Goal: Task Accomplishment & Management: Use online tool/utility

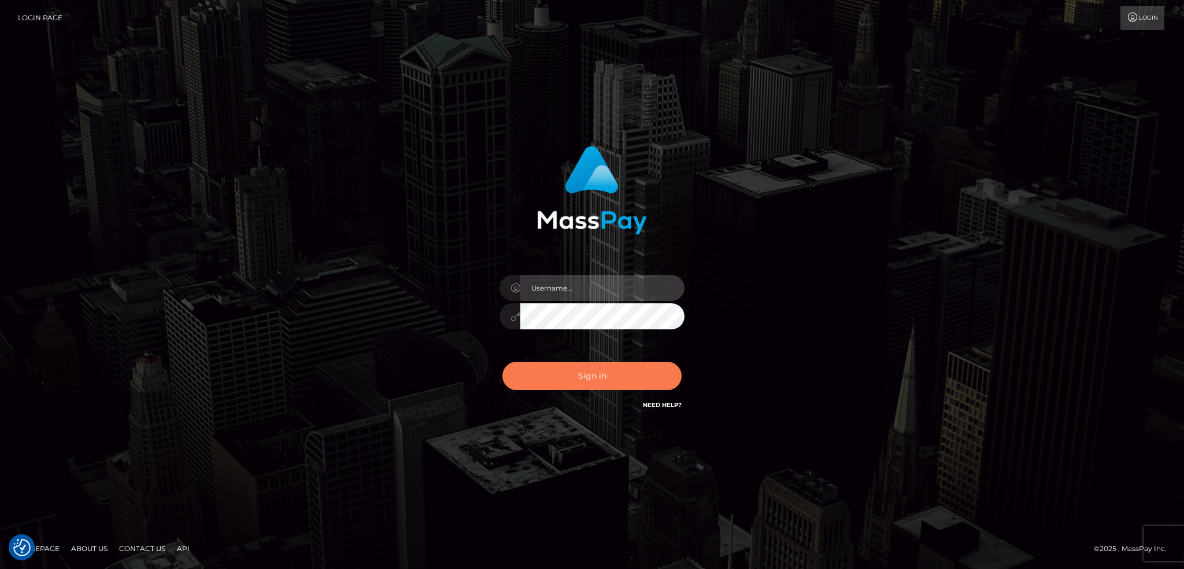
type input "alexstef"
click at [599, 370] on button "Sign in" at bounding box center [592, 375] width 179 height 28
type input "alexstef"
click at [596, 385] on button "Sign in" at bounding box center [592, 375] width 179 height 28
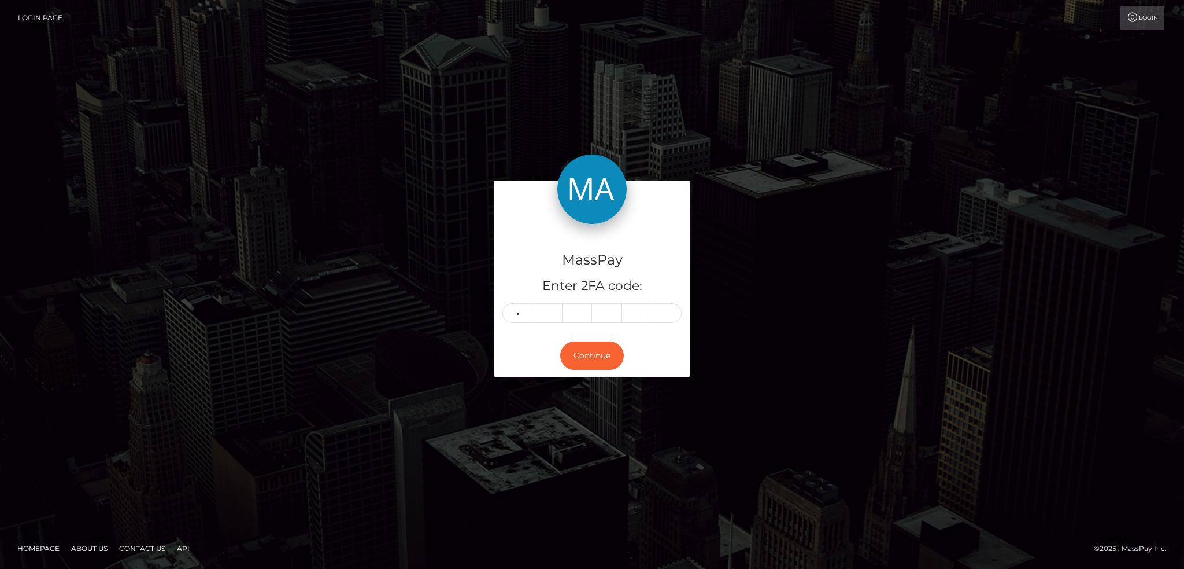
type input "4"
type input "6"
type input "8"
type input "4"
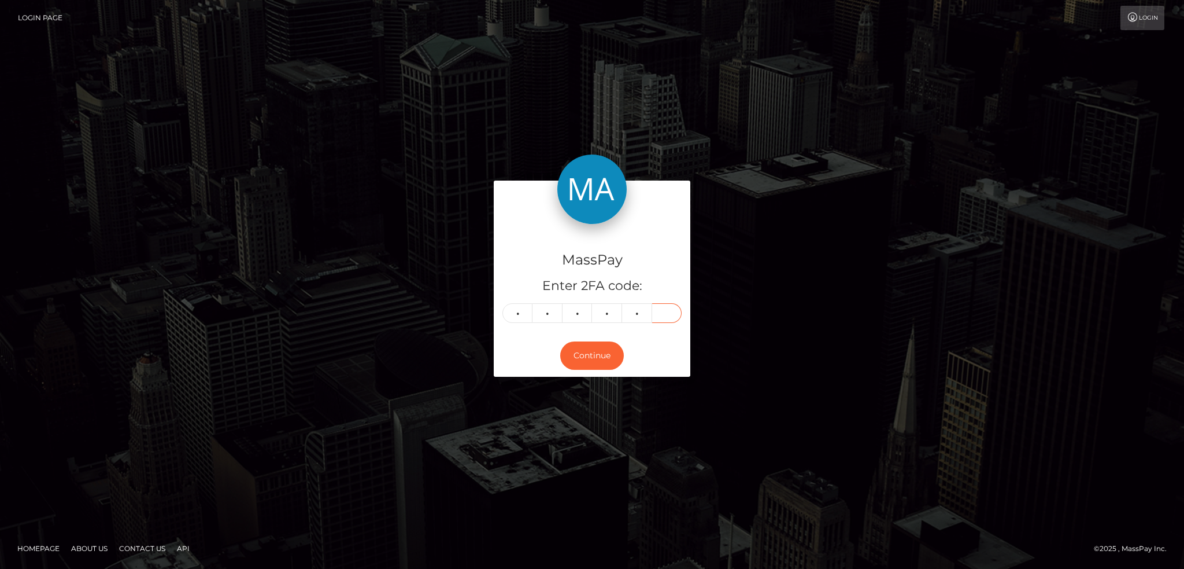
type input "6"
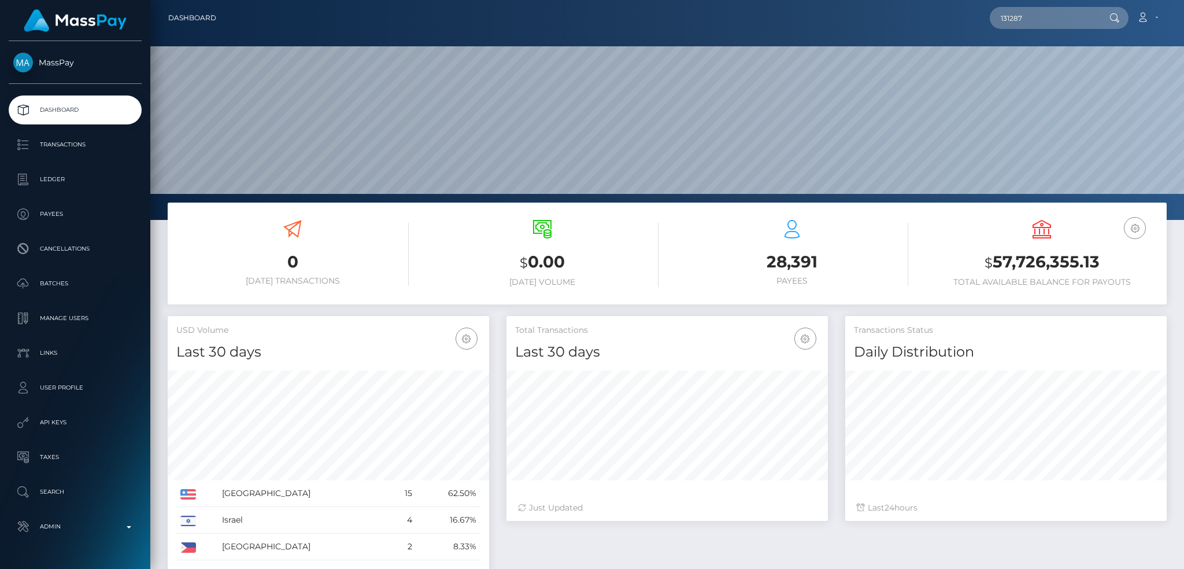
scroll to position [205, 321]
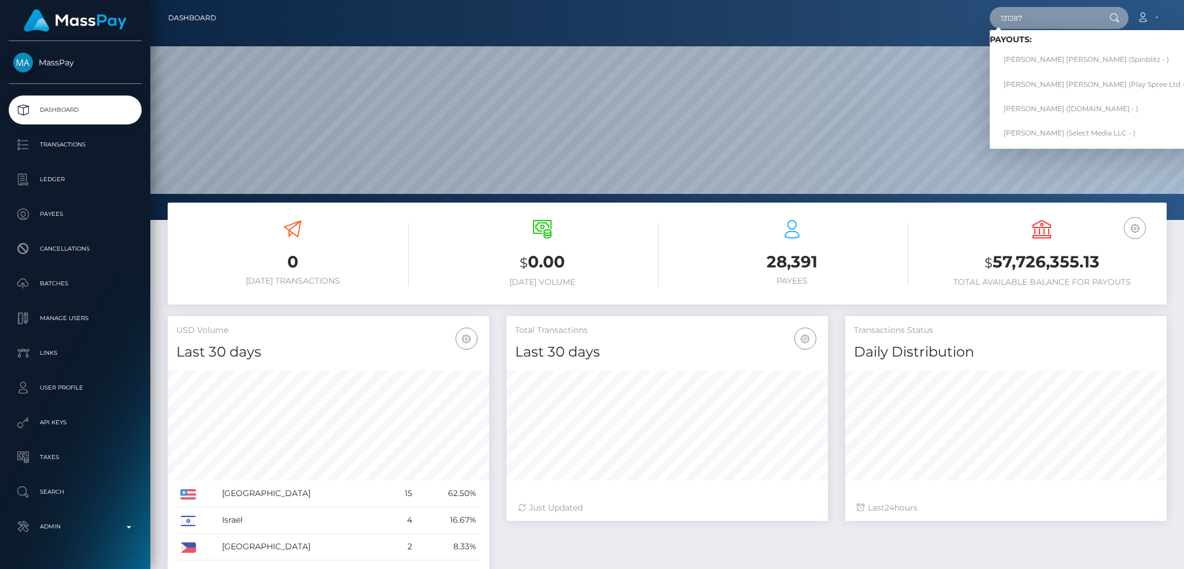
click at [1037, 18] on input "131287" at bounding box center [1044, 18] width 109 height 22
paste input "feet52580@gmail.com"
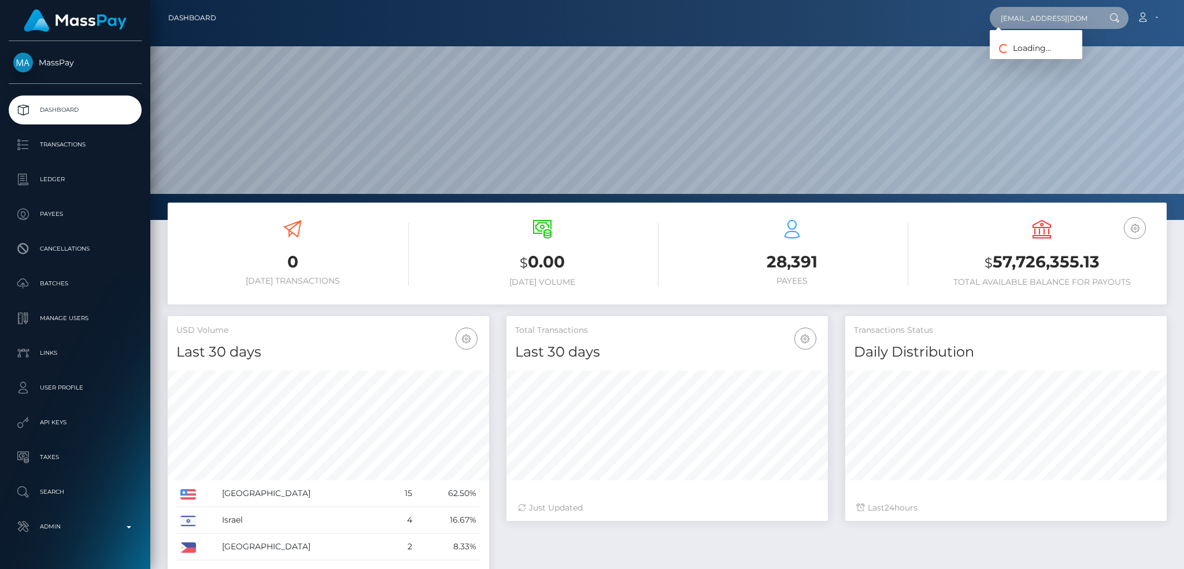
type input "feet52580@gmail.com"
click at [1038, 56] on link "EMANUELE MELIS" at bounding box center [1036, 59] width 93 height 21
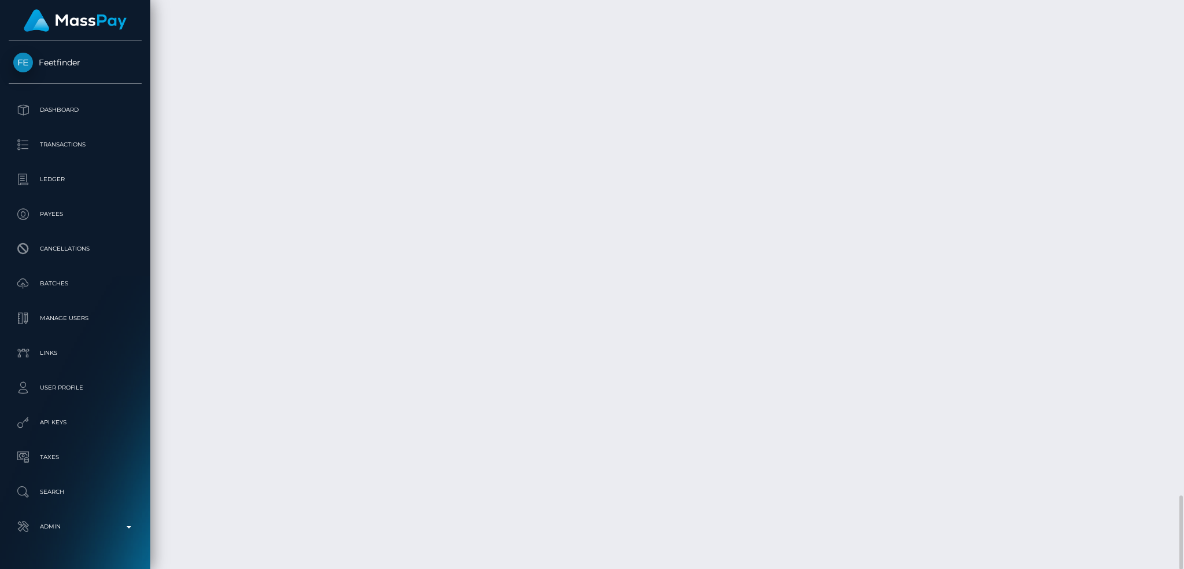
scroll to position [139, 321]
click at [1096, 466] on div at bounding box center [1093, 464] width 8 height 3
click at [1095, 465] on body "Feetfinder Dashboard Transactions Ledger Payees Cancellations Links" at bounding box center [592, 284] width 1184 height 569
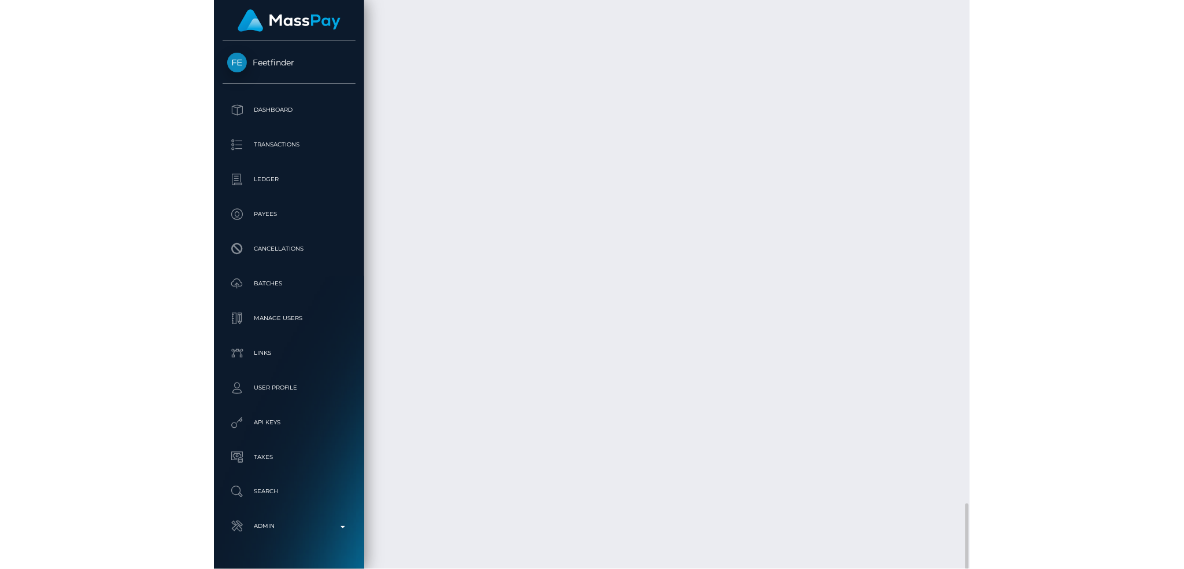
scroll to position [139, 179]
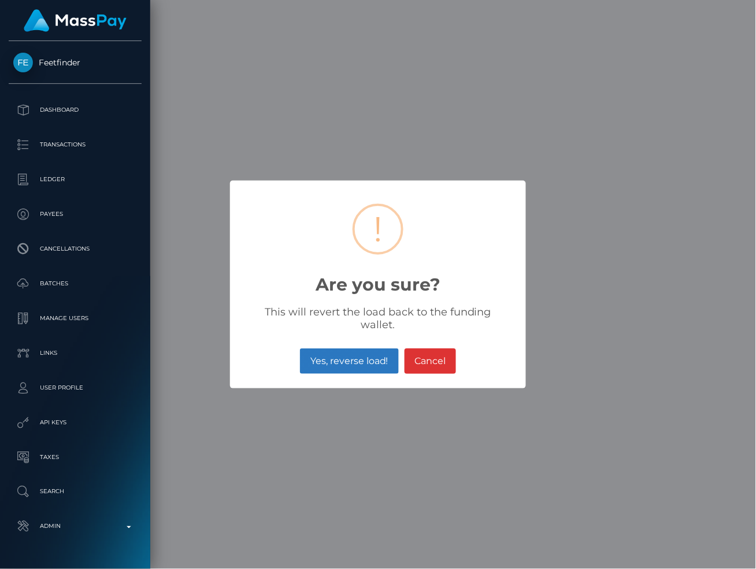
click at [335, 350] on button "Yes, reverse load!" at bounding box center [349, 360] width 98 height 25
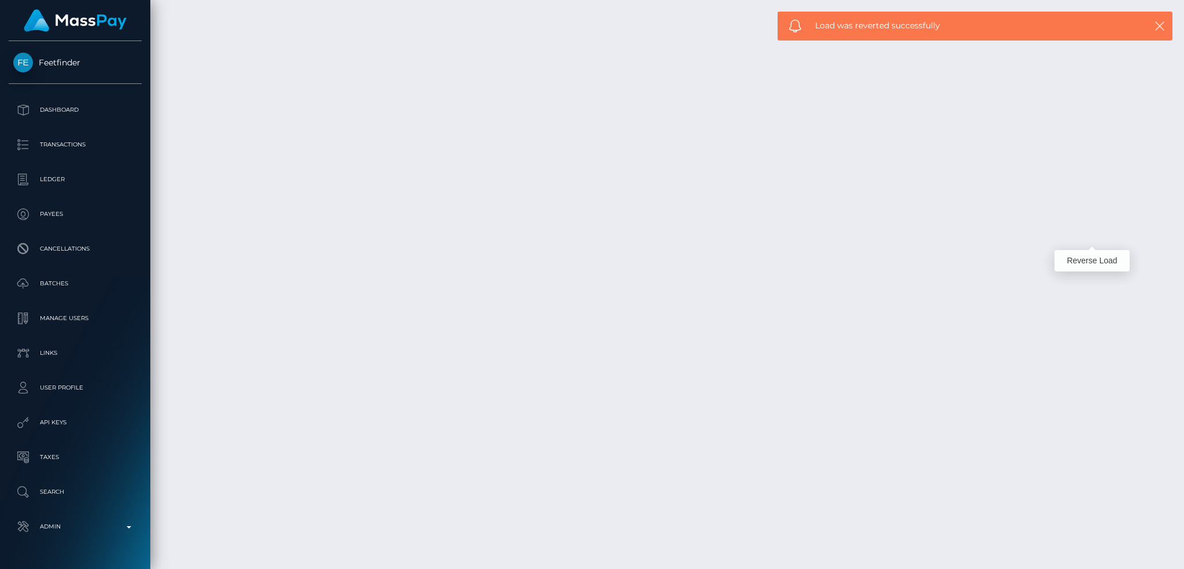
scroll to position [139, 321]
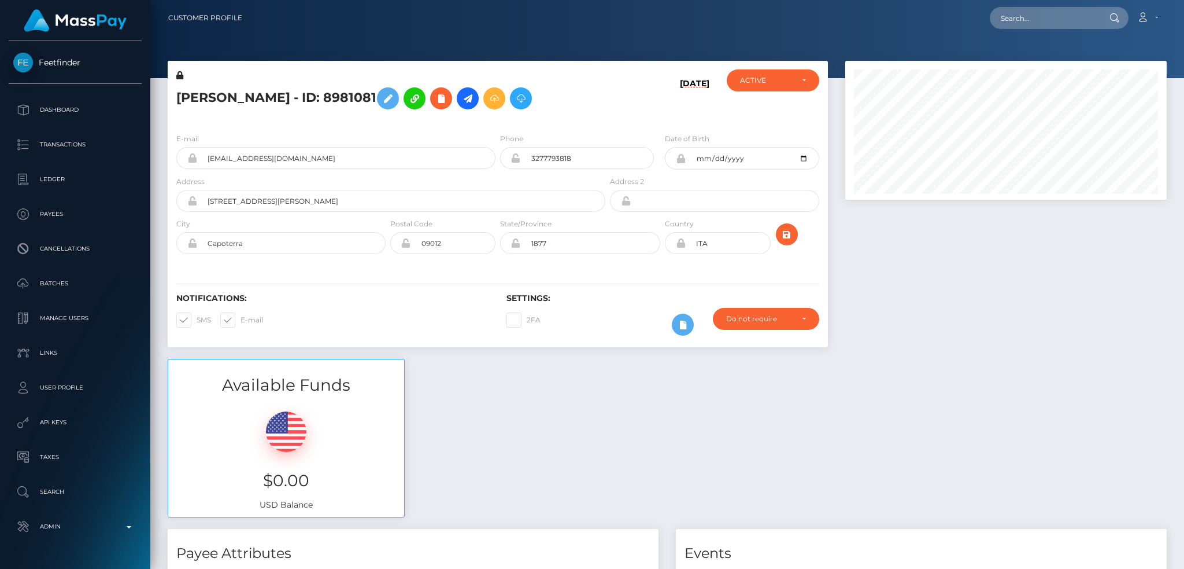
scroll to position [139, 321]
drag, startPoint x: 1010, startPoint y: 20, endPoint x: 1003, endPoint y: 21, distance: 7.0
click at [1010, 20] on input "text" at bounding box center [1044, 18] width 109 height 22
paste input "[EMAIL_ADDRESS][DOMAIN_NAME]"
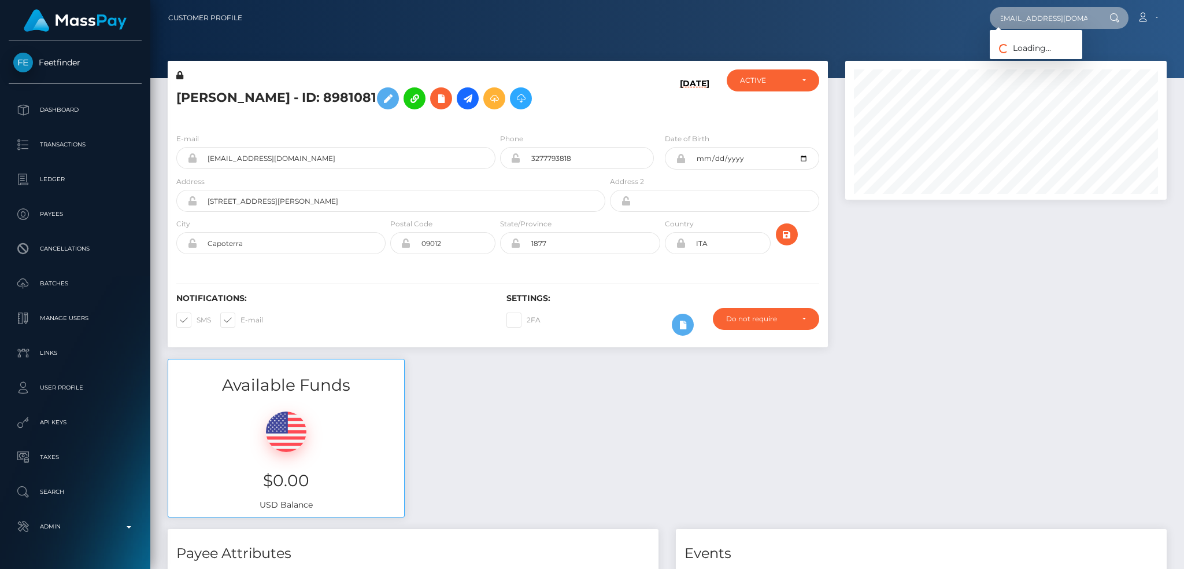
type input "[EMAIL_ADDRESS][DOMAIN_NAME]"
click at [1024, 55] on link "Nainoa Villierme" at bounding box center [1036, 59] width 93 height 21
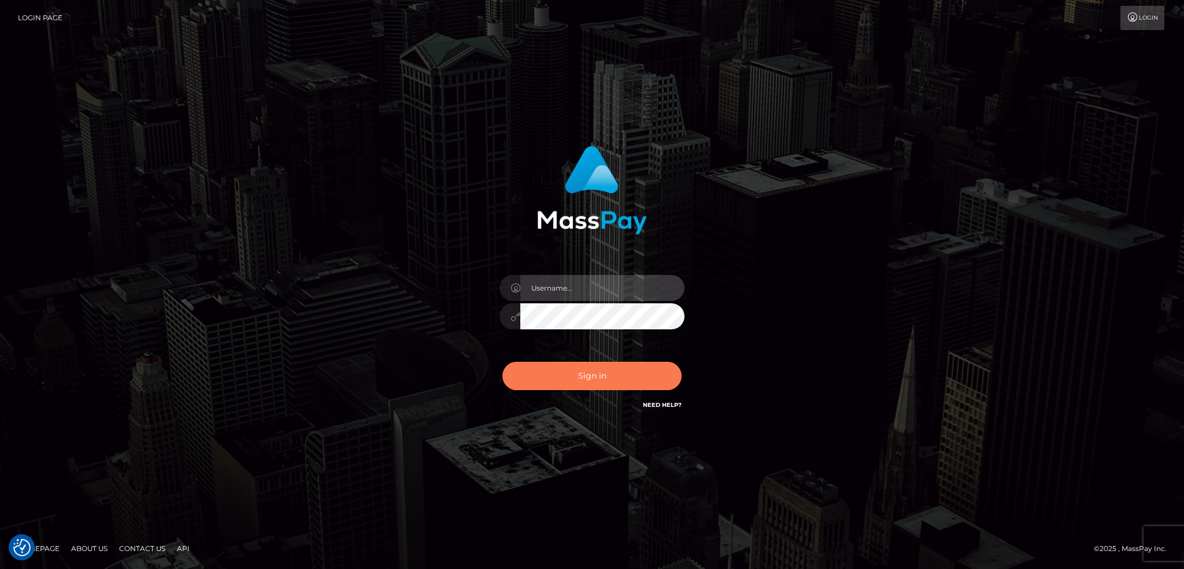
type input "alexstef"
click at [581, 376] on button "Sign in" at bounding box center [592, 375] width 179 height 28
type input "alexstef"
click at [581, 376] on button "Sign in" at bounding box center [592, 375] width 179 height 28
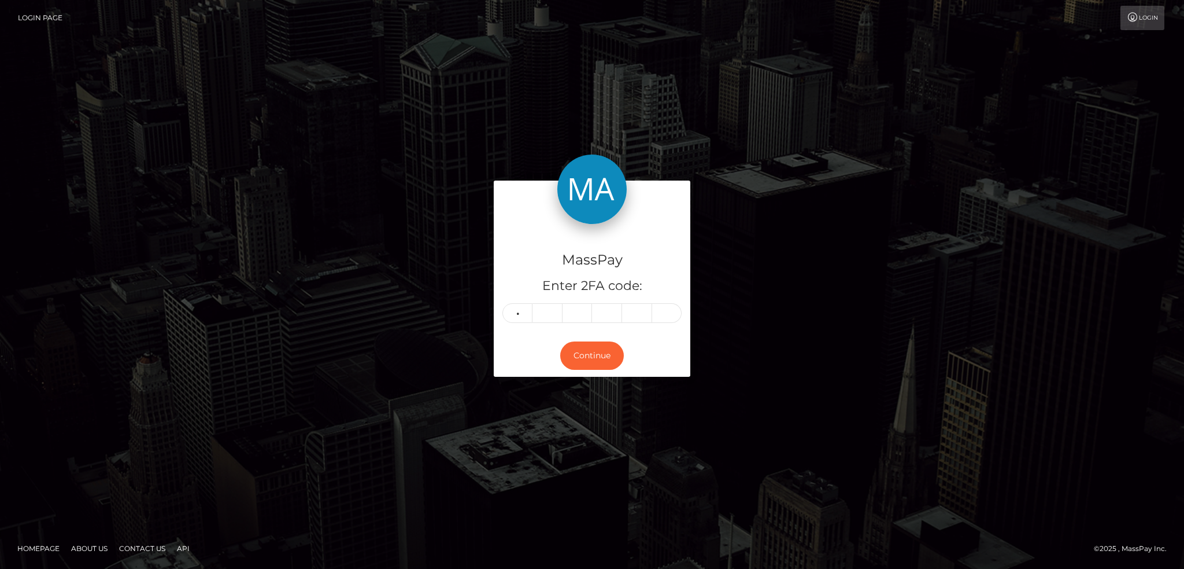
type input "3"
type input "6"
type input "7"
type input "9"
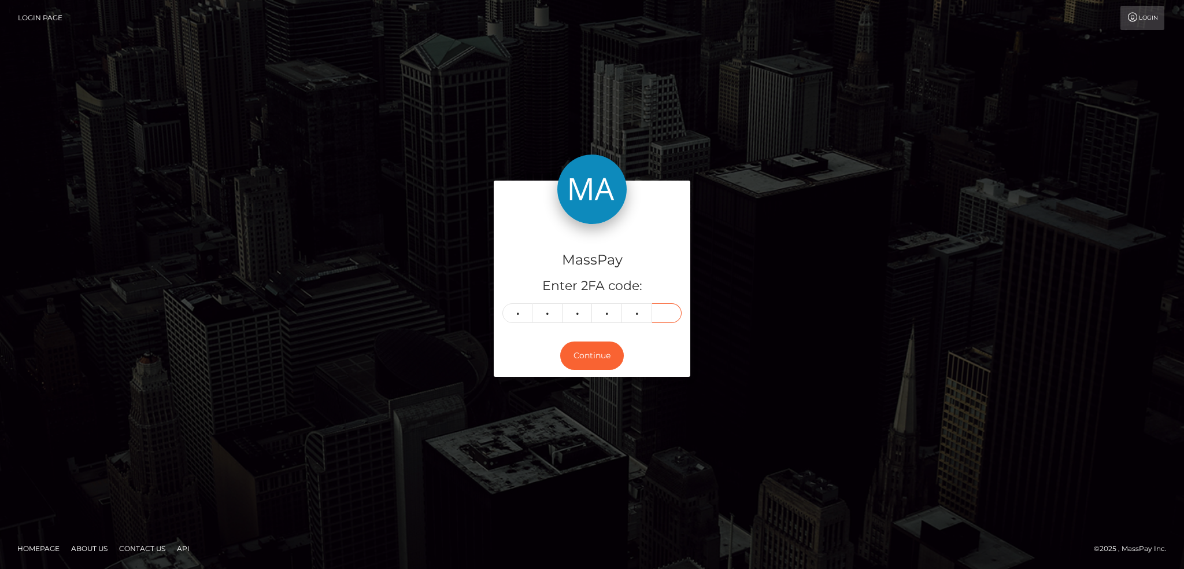
type input "7"
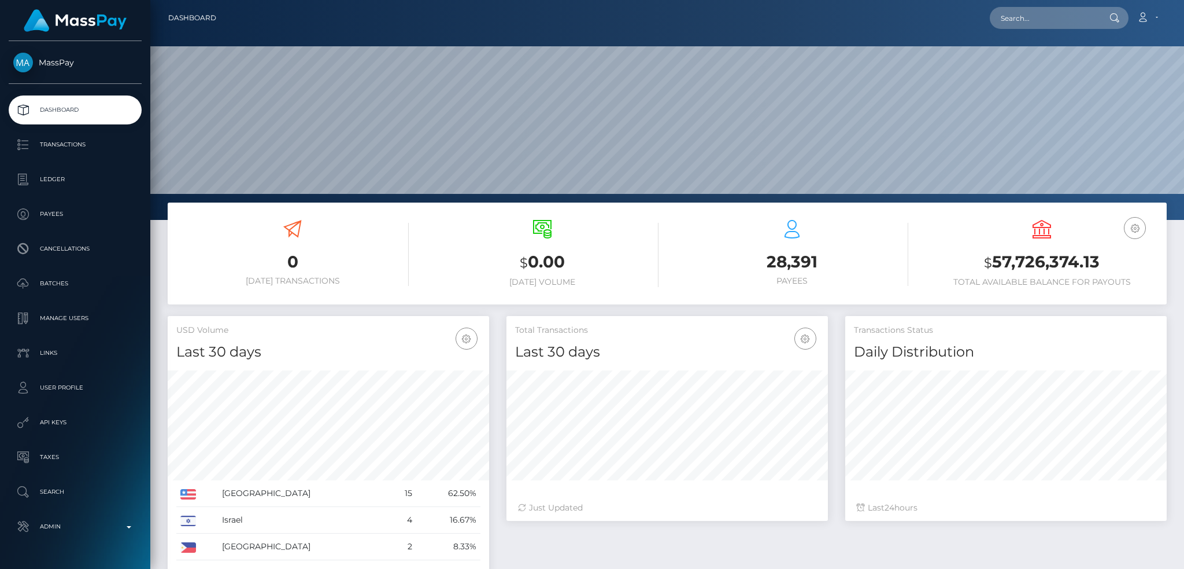
scroll to position [205, 321]
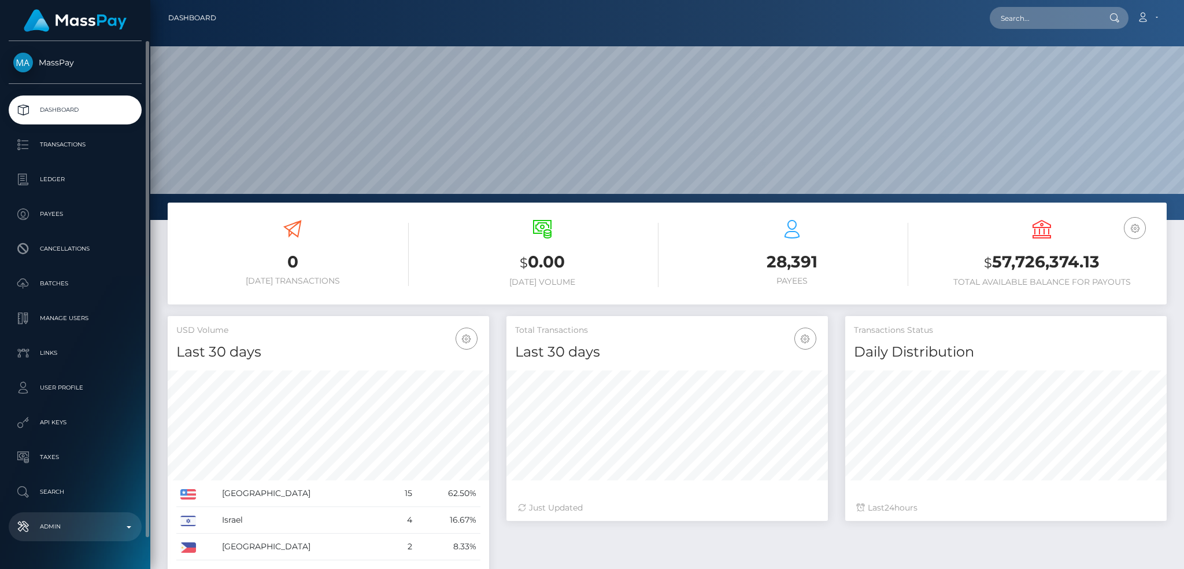
click at [83, 532] on p "Admin" at bounding box center [75, 526] width 124 height 17
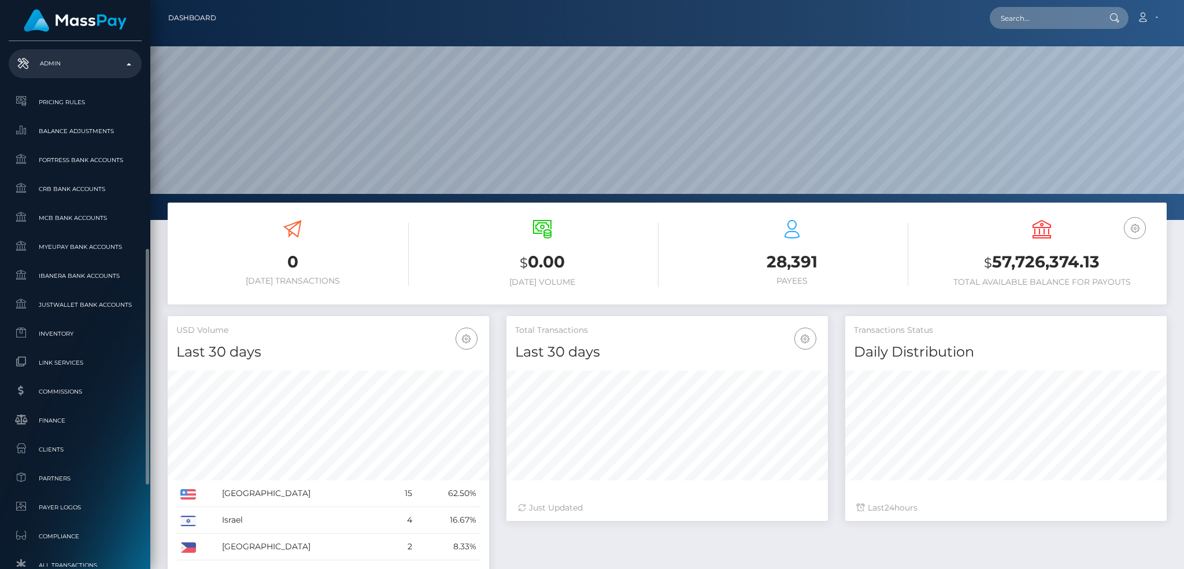
scroll to position [646, 0]
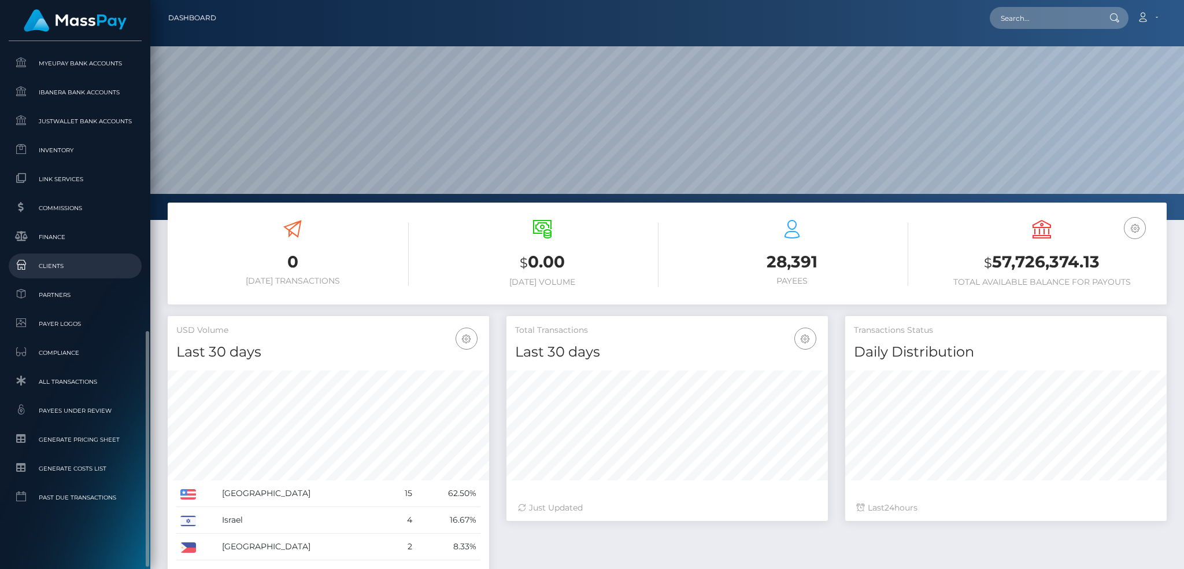
click at [75, 268] on span "Clients" at bounding box center [75, 265] width 124 height 13
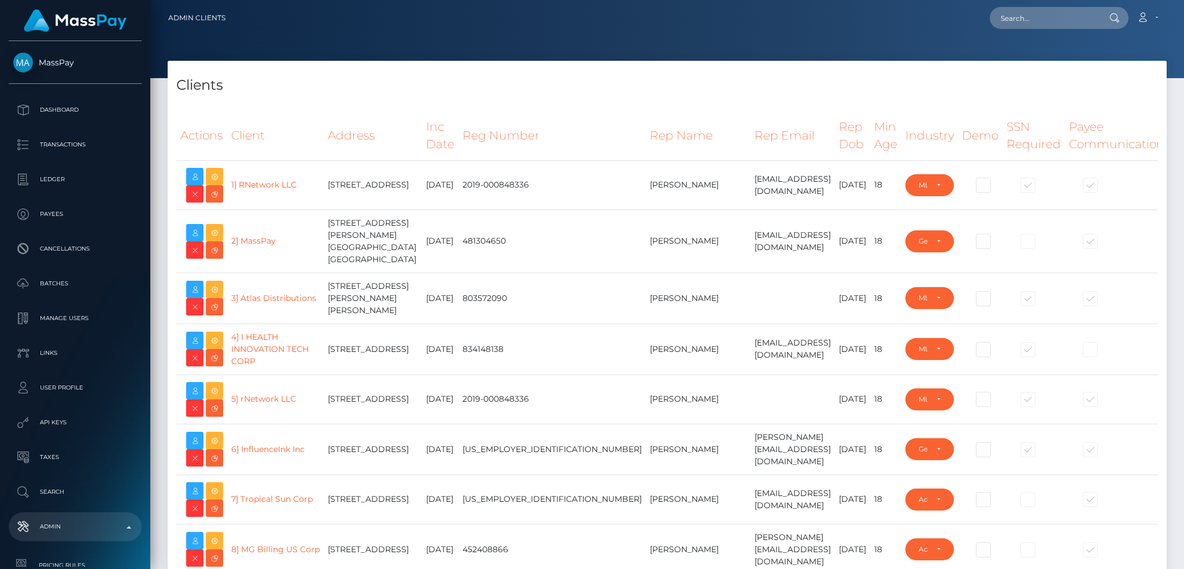
select select "223"
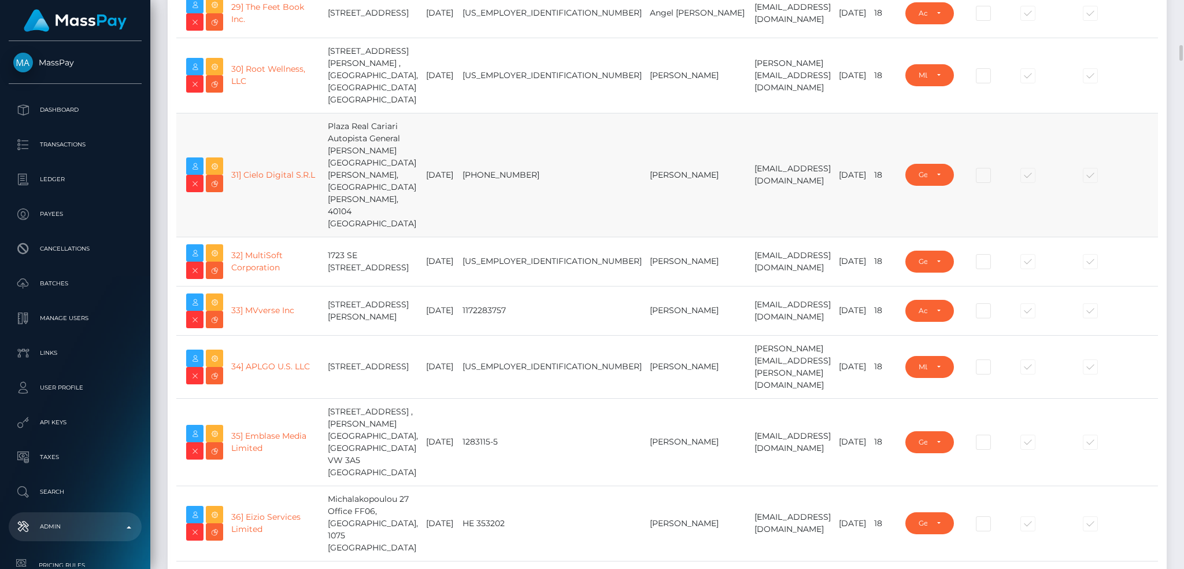
scroll to position [1465, 0]
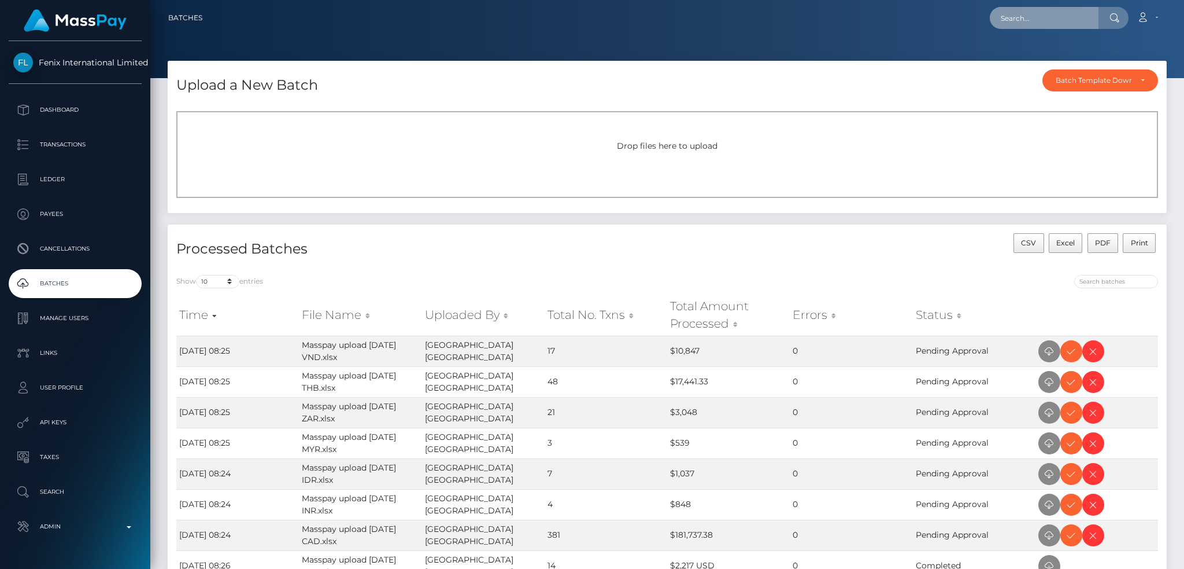
click at [1026, 20] on input "text" at bounding box center [1044, 18] width 109 height 22
paste input "EaeO7Tv3S6isGA7AeeVWig"
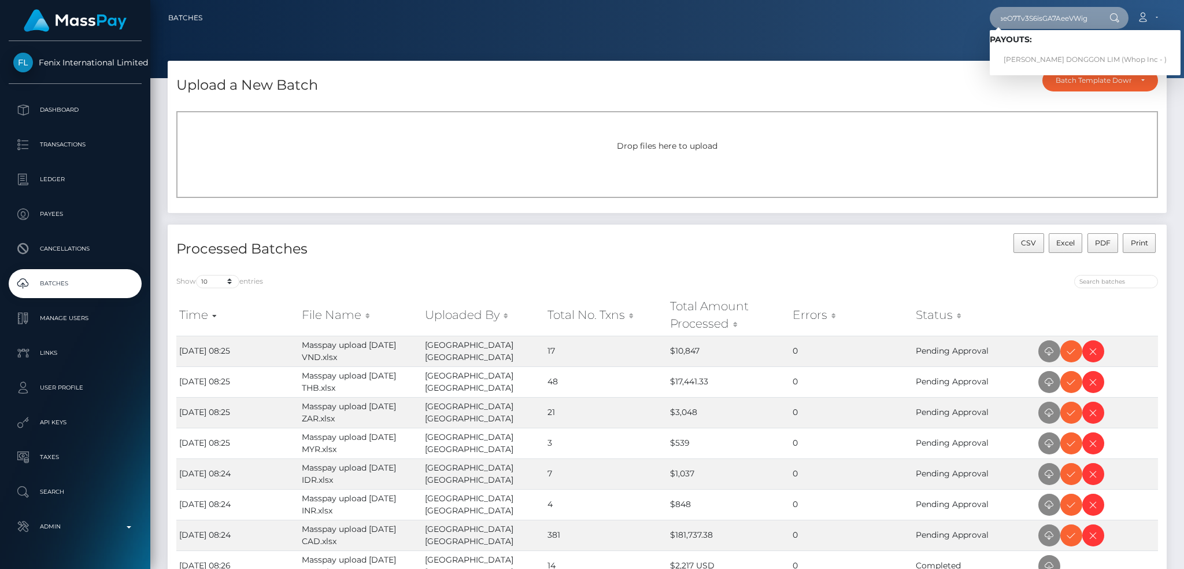
type input "EaeO7Tv3S6isGA7AeeVWig"
click at [1012, 56] on link "[PERSON_NAME] DONGGON LIM (Whop Inc - )" at bounding box center [1085, 59] width 191 height 21
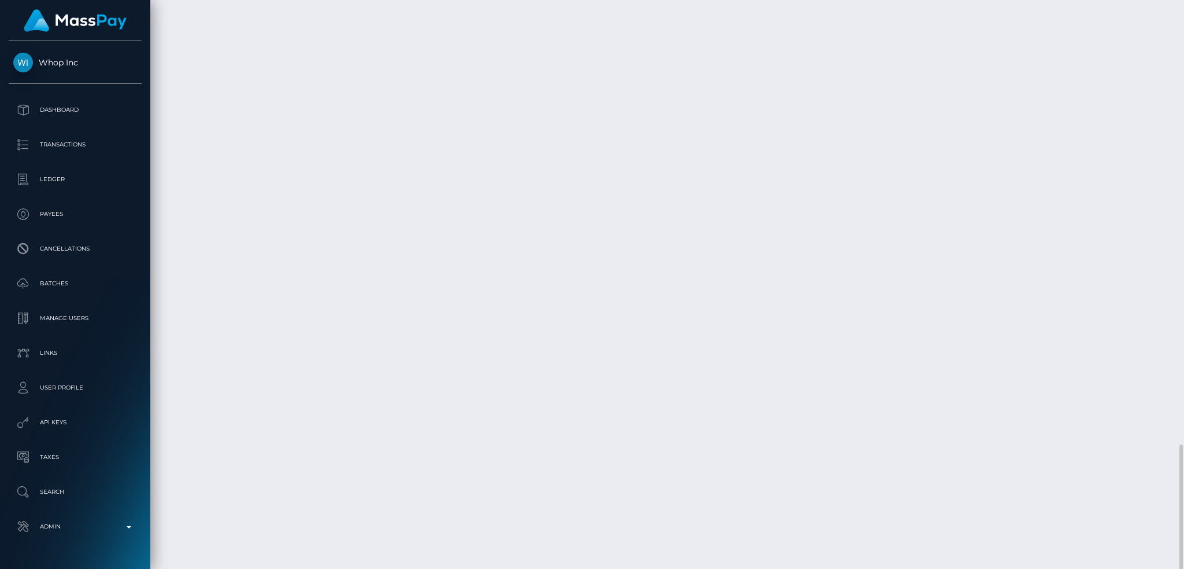
scroll to position [139, 321]
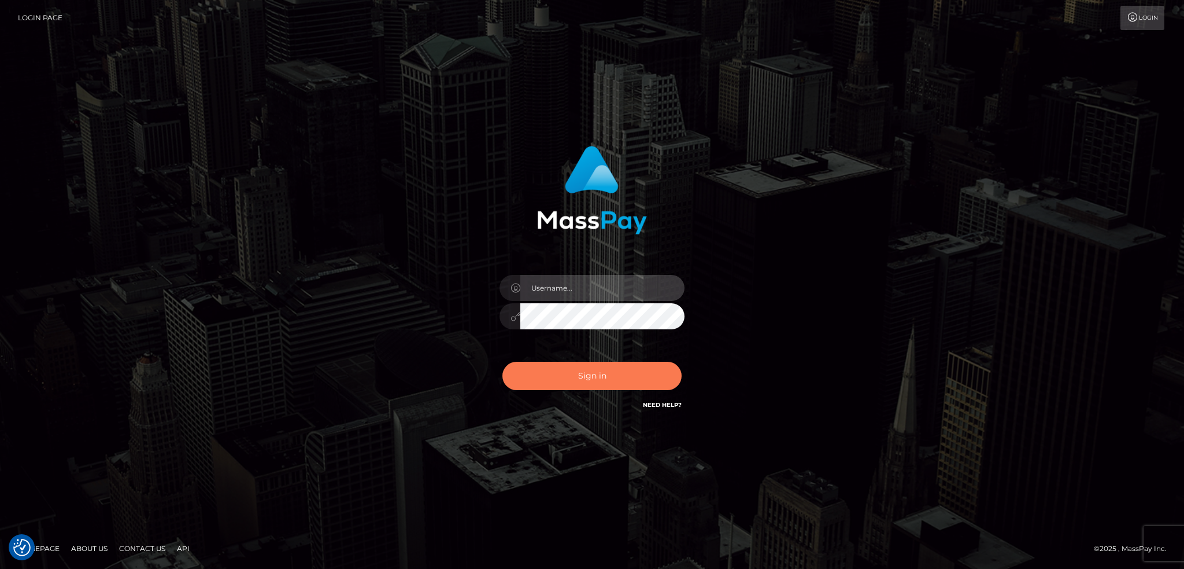
type input "alexstef"
click at [590, 370] on button "Sign in" at bounding box center [592, 375] width 179 height 28
type input "alexstef"
click at [579, 377] on button "Sign in" at bounding box center [592, 375] width 179 height 28
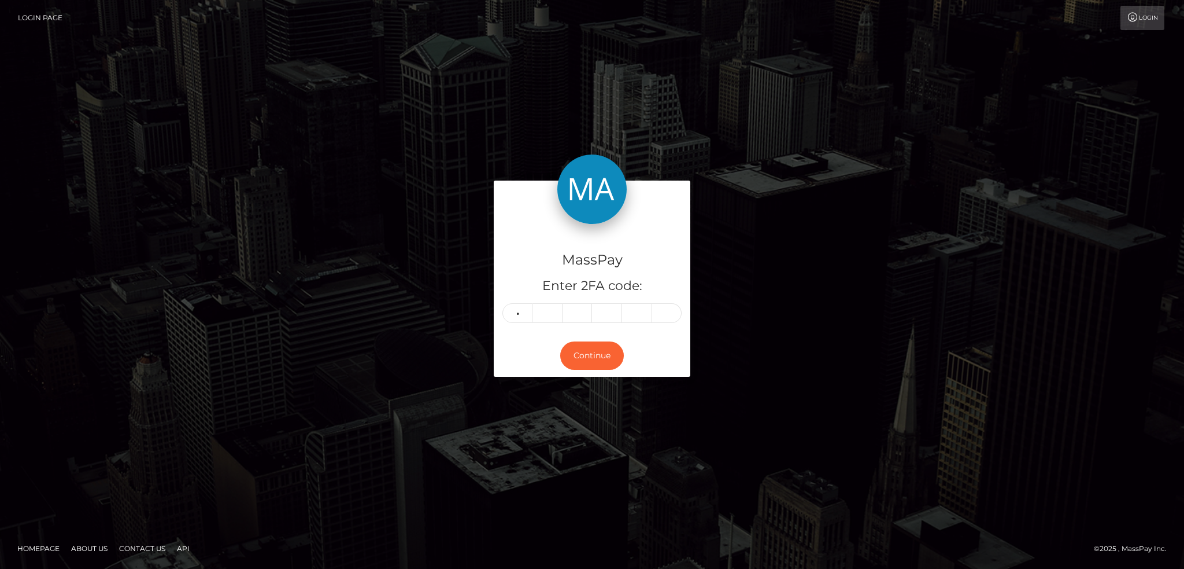
type input "7"
type input "5"
type input "2"
type input "3"
type input "8"
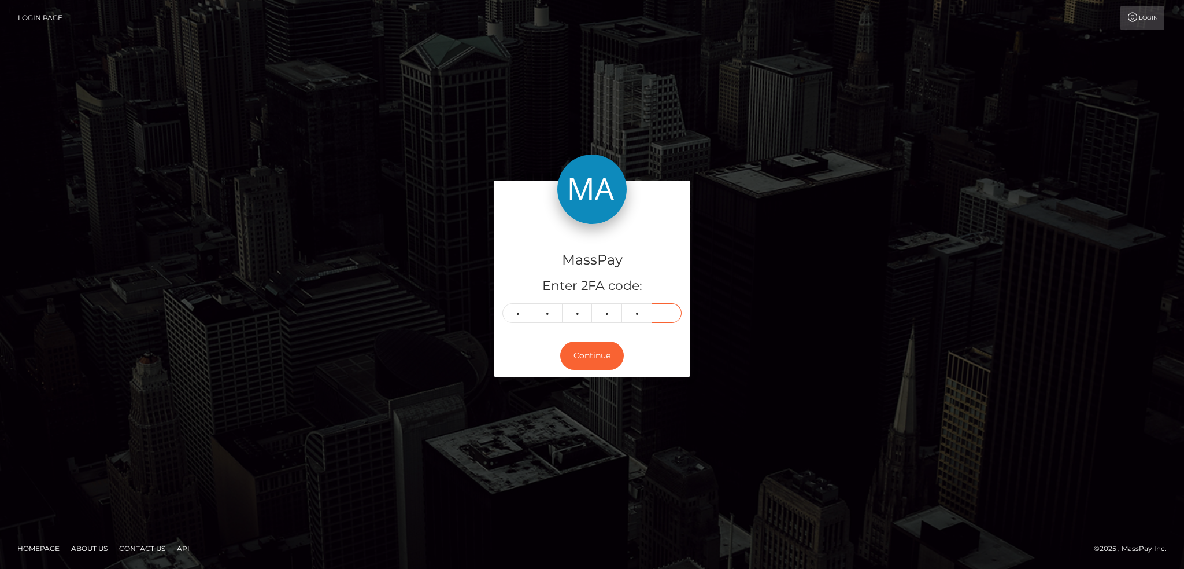
type input "2"
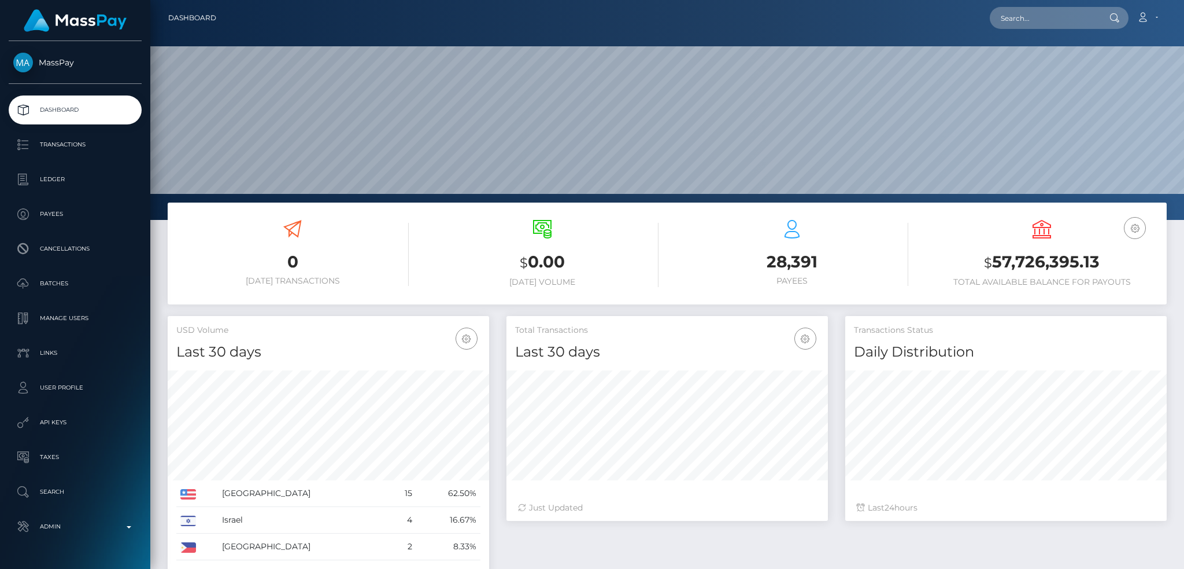
scroll to position [205, 321]
click at [1023, 12] on input "text" at bounding box center [1044, 18] width 109 height 22
paste input "poact_4ytttrqNSaT1"
type input "poact_4ytttrqNSaT1"
click at [1038, 66] on link "Nico Gooding" at bounding box center [1036, 59] width 93 height 21
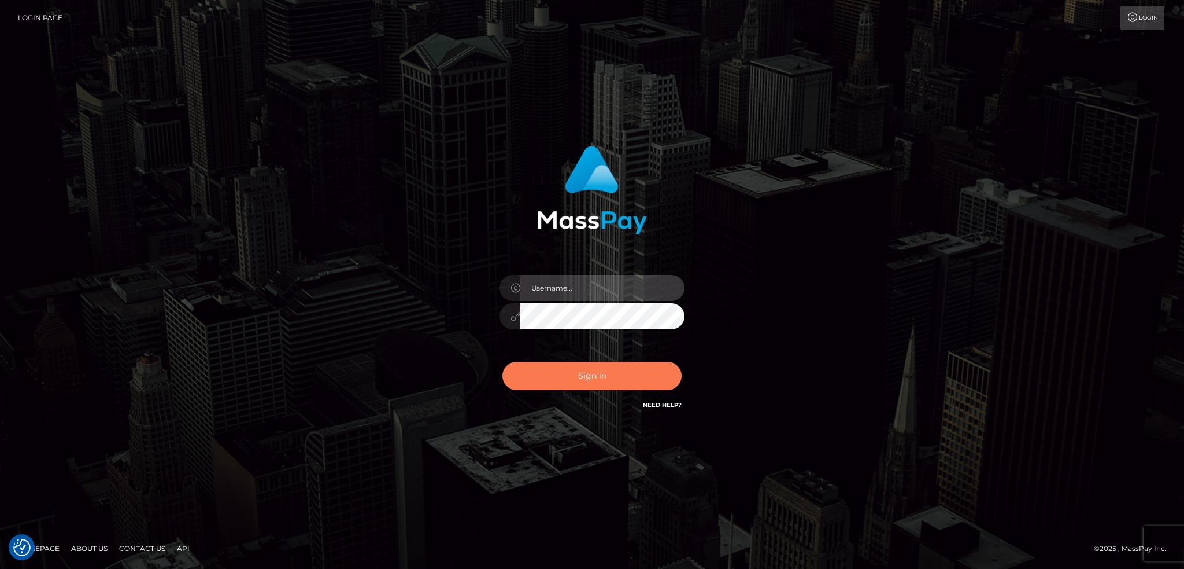
type input "alexstef"
click at [615, 374] on button "Sign in" at bounding box center [592, 375] width 179 height 28
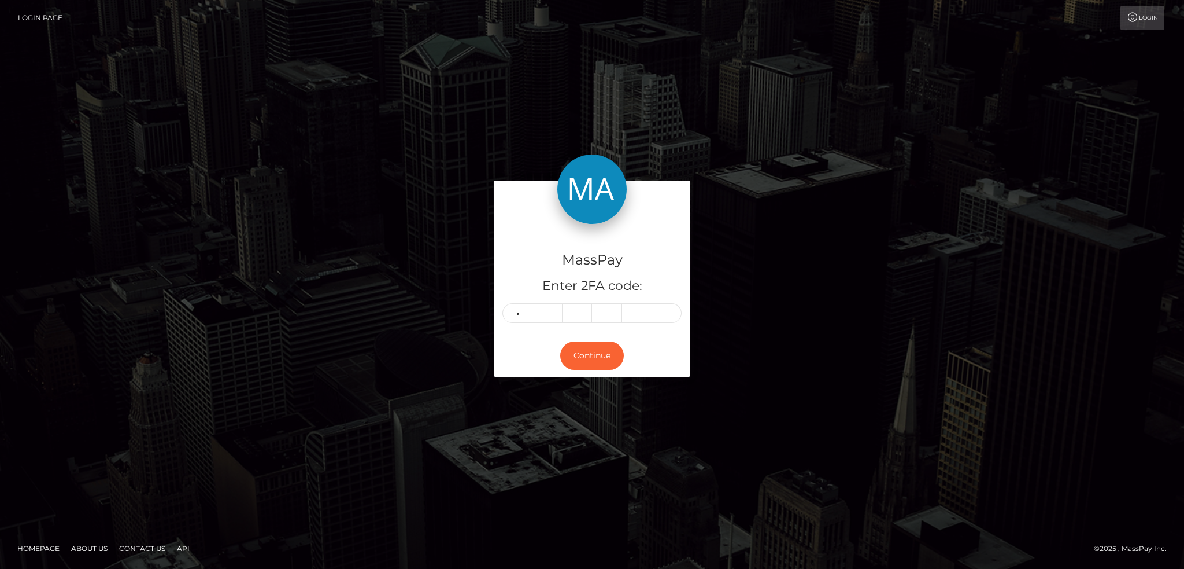
type input "0"
type input "4"
type input "7"
type input "5"
type input "9"
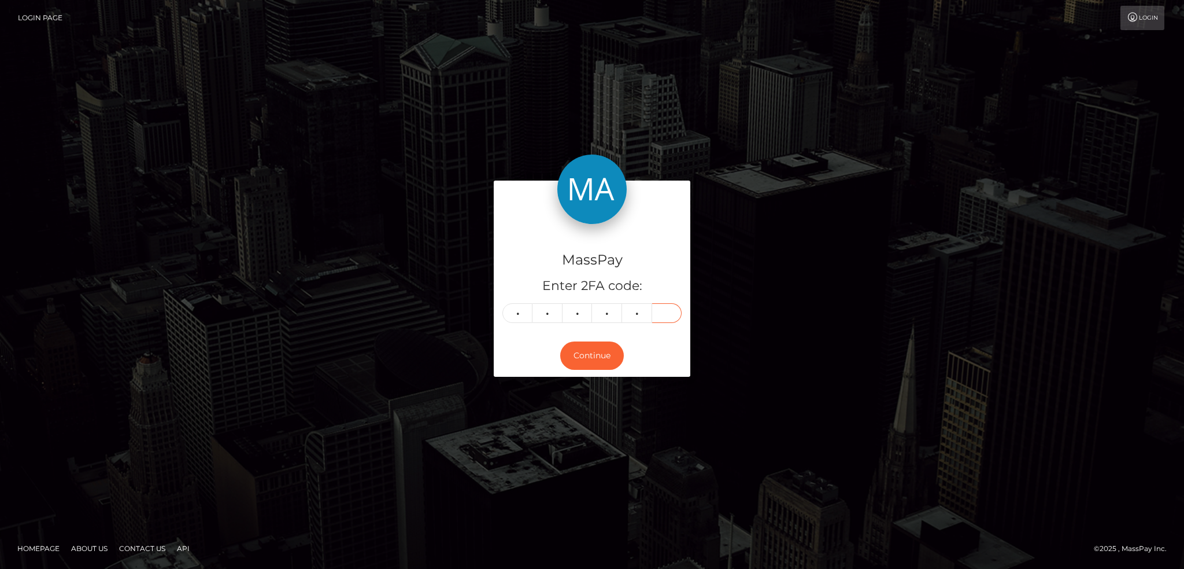
type input "5"
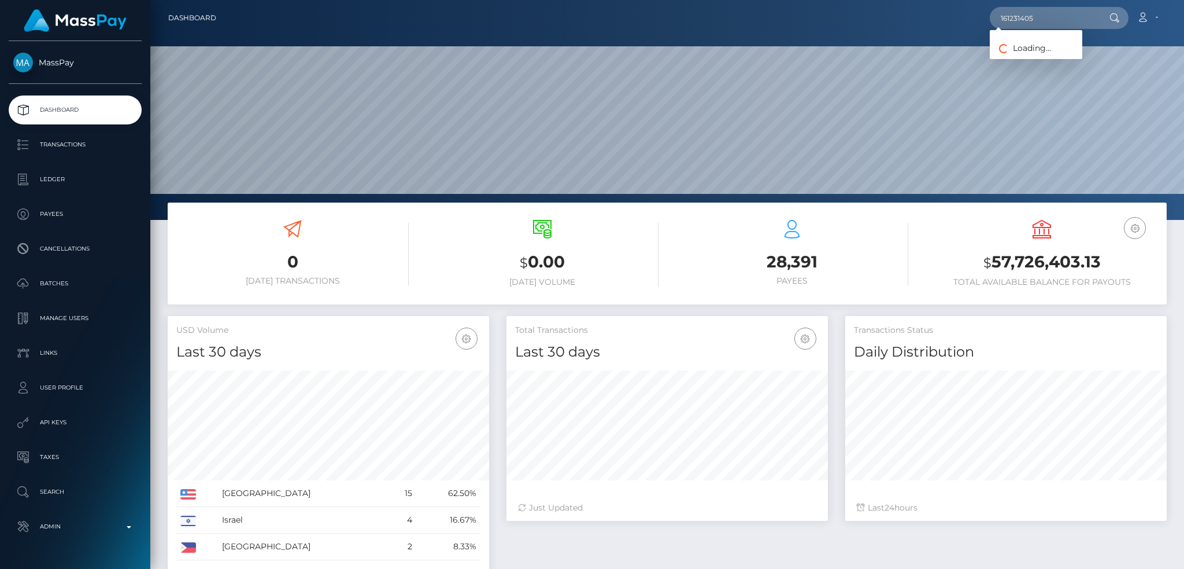
scroll to position [205, 321]
type input "161231405"
click at [1049, 62] on link "Lerato Nyeleti Ntuli" at bounding box center [1043, 59] width 107 height 21
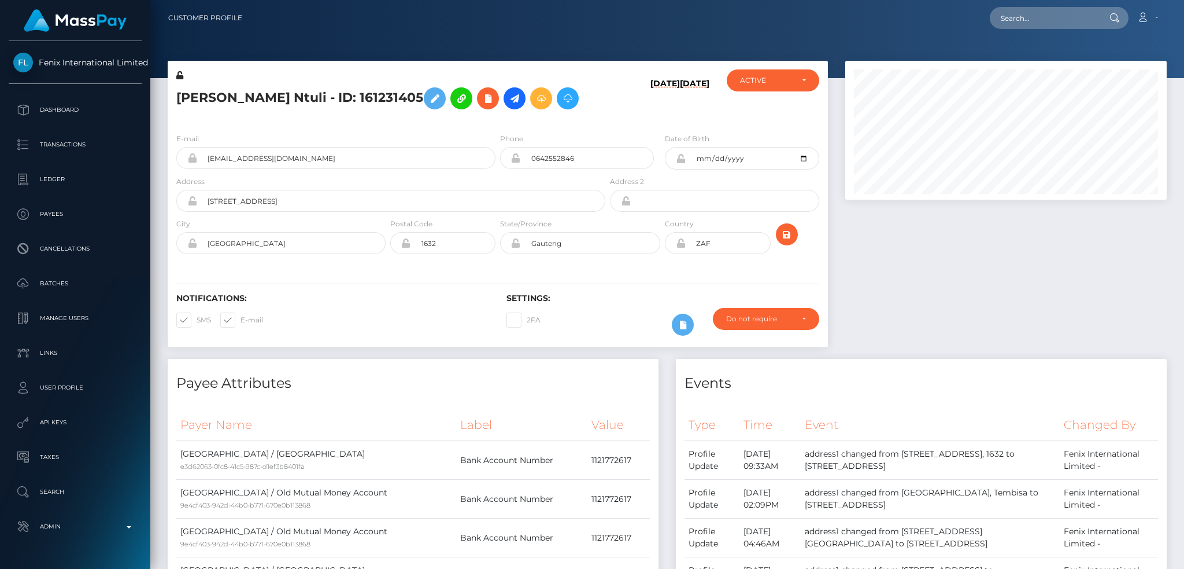
scroll to position [139, 321]
click at [508, 105] on icon at bounding box center [515, 98] width 14 height 14
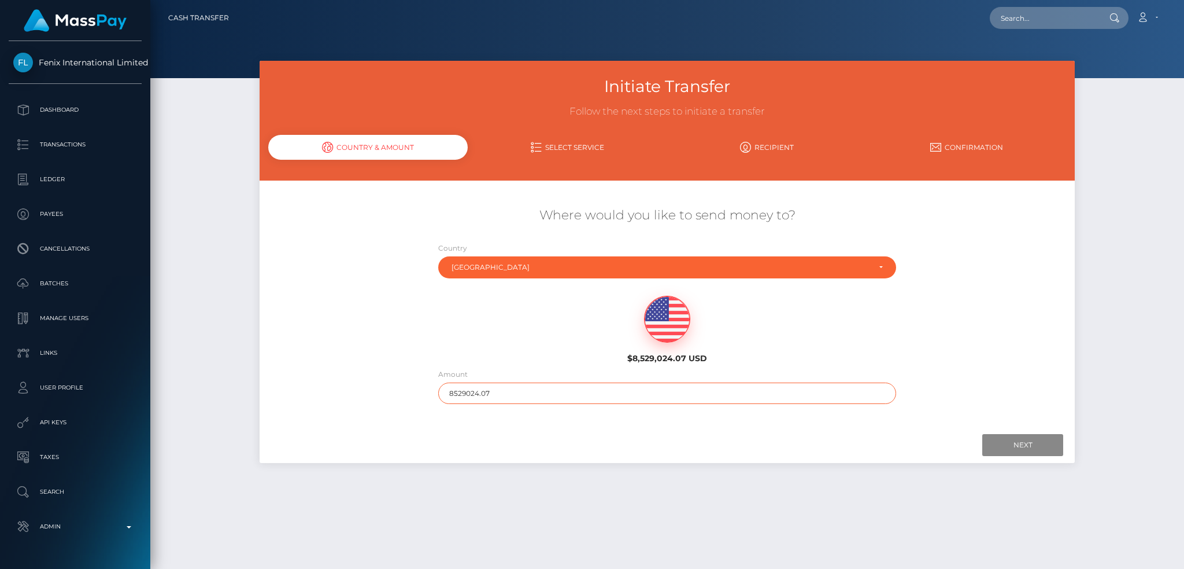
drag, startPoint x: 478, startPoint y: 389, endPoint x: 415, endPoint y: 385, distance: 63.2
click at [415, 386] on div "Where would you like to send money to? Country Abkhazia [GEOGRAPHIC_DATA] [GEOG…" at bounding box center [667, 305] width 815 height 209
type input "200"
click at [1014, 442] on input "Next" at bounding box center [1023, 445] width 81 height 22
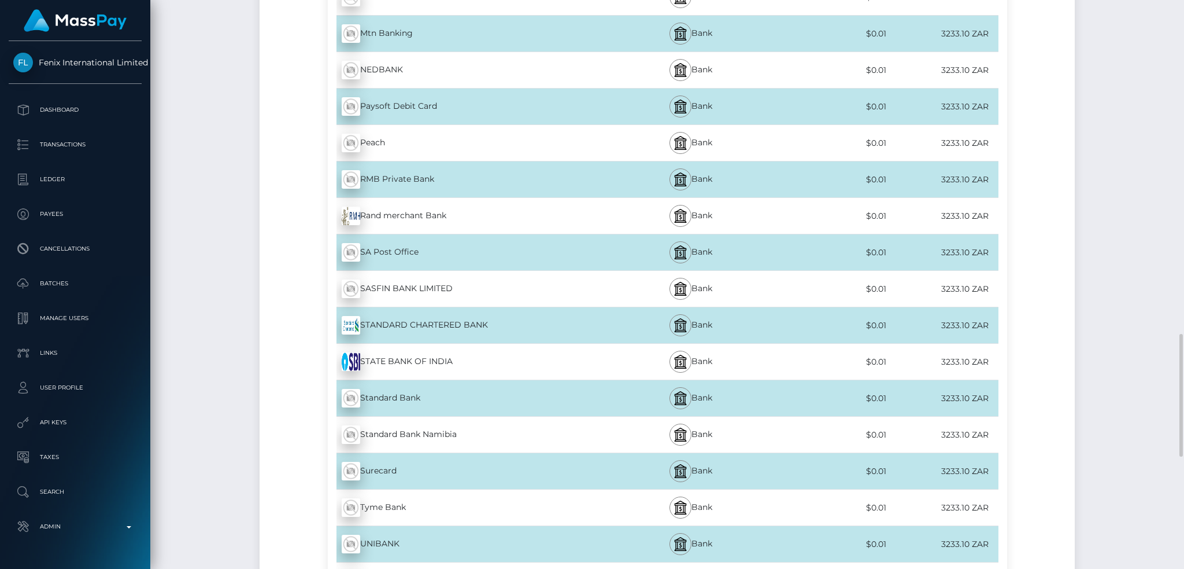
scroll to position [2061, 0]
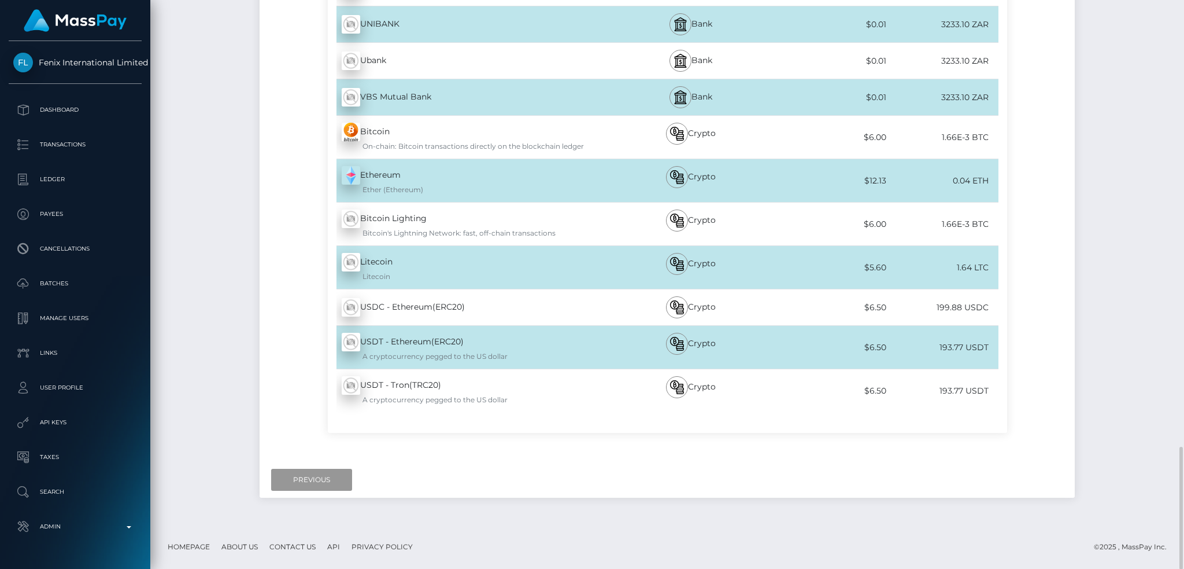
click at [318, 481] on input "Previous" at bounding box center [311, 479] width 81 height 22
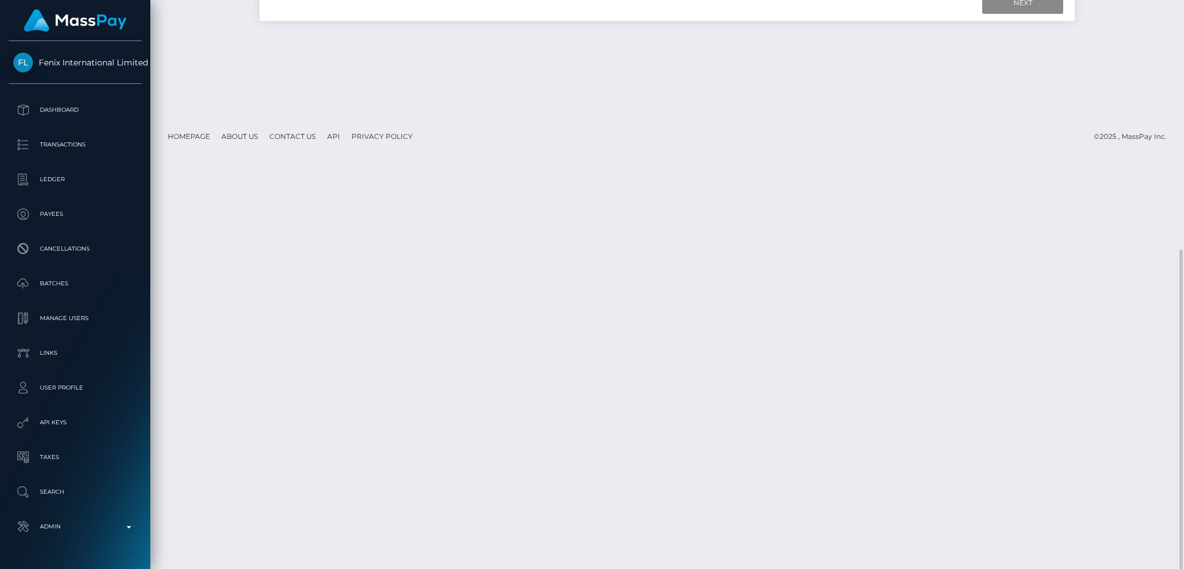
scroll to position [0, 0]
